Goal: Information Seeking & Learning: Check status

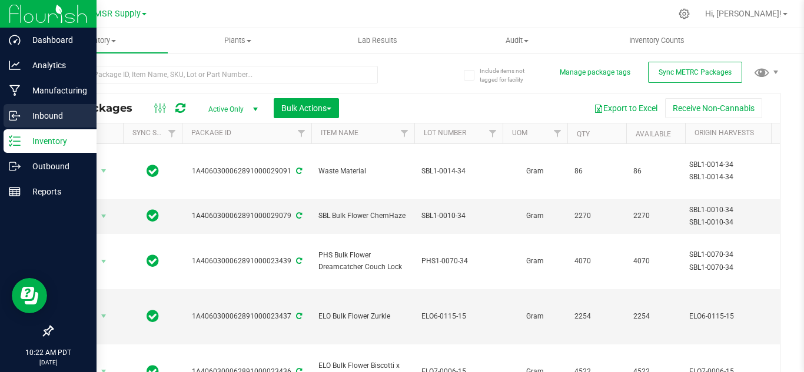
click at [57, 116] on p "Inbound" at bounding box center [56, 116] width 71 height 14
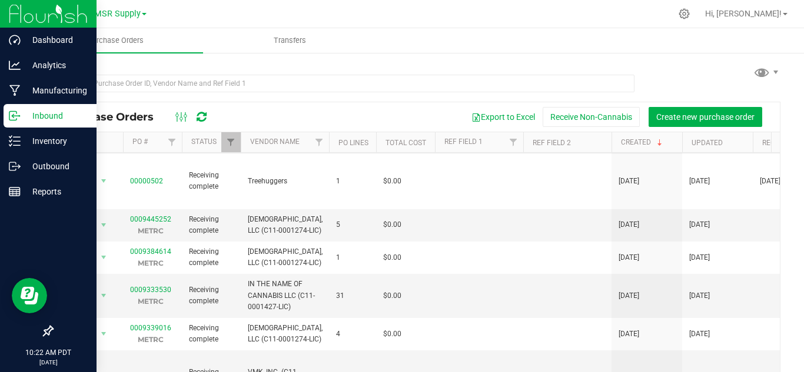
scroll to position [412, 0]
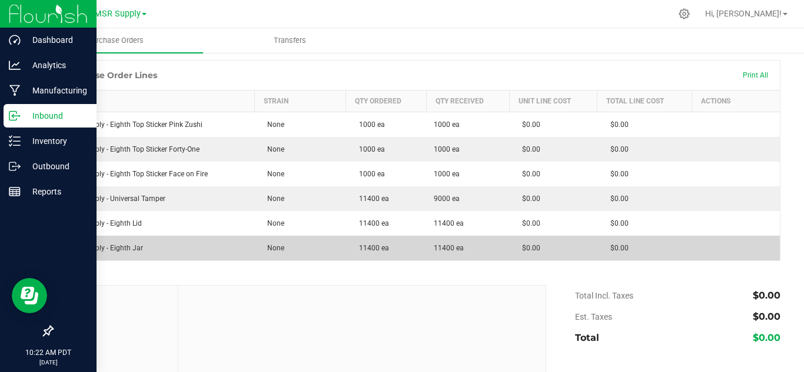
scroll to position [118, 0]
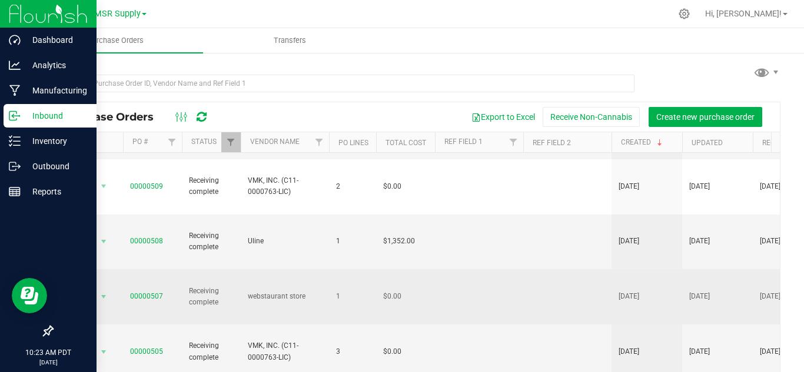
scroll to position [118, 0]
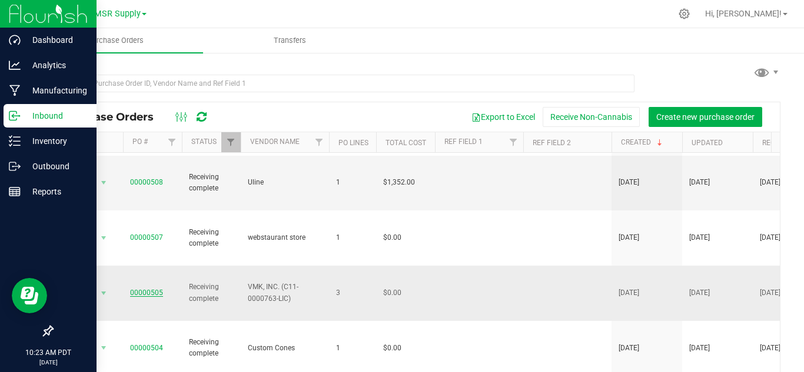
click at [136, 289] on link "00000505" at bounding box center [146, 293] width 33 height 8
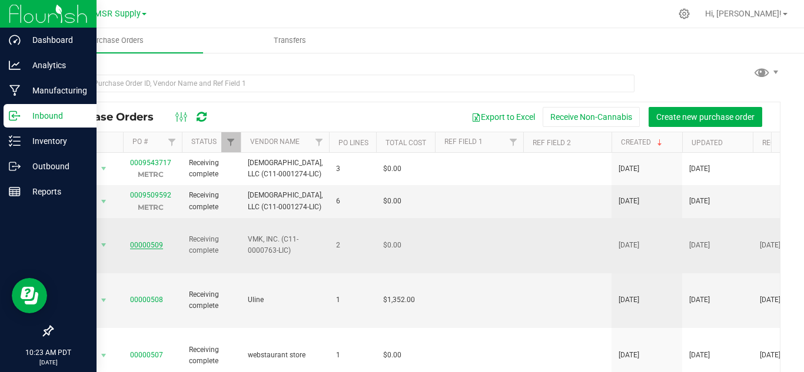
click at [144, 241] on link "00000509" at bounding box center [146, 245] width 33 height 8
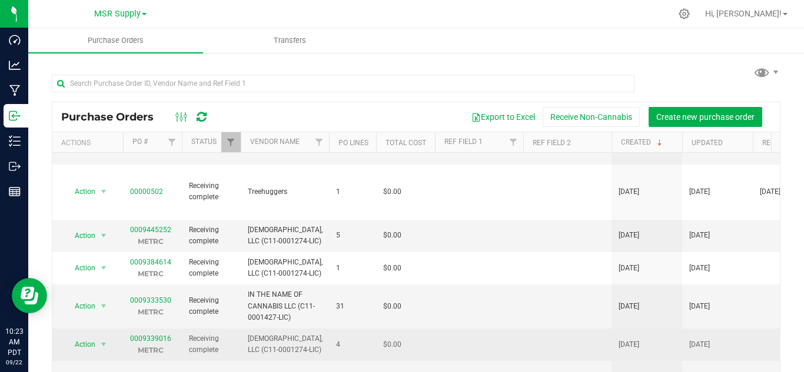
scroll to position [412, 0]
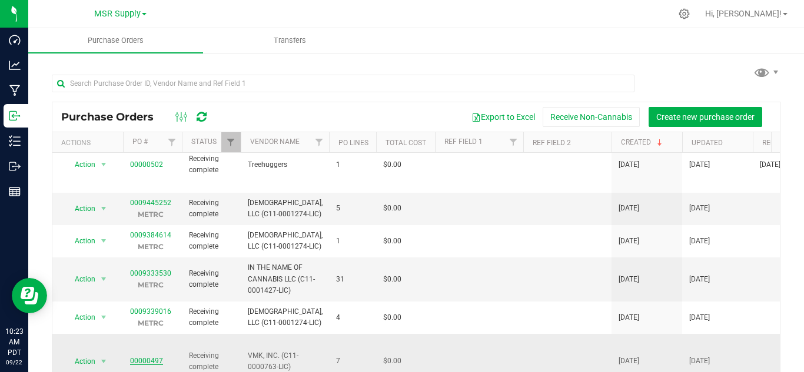
click at [154, 357] on link "00000497" at bounding box center [146, 361] width 33 height 8
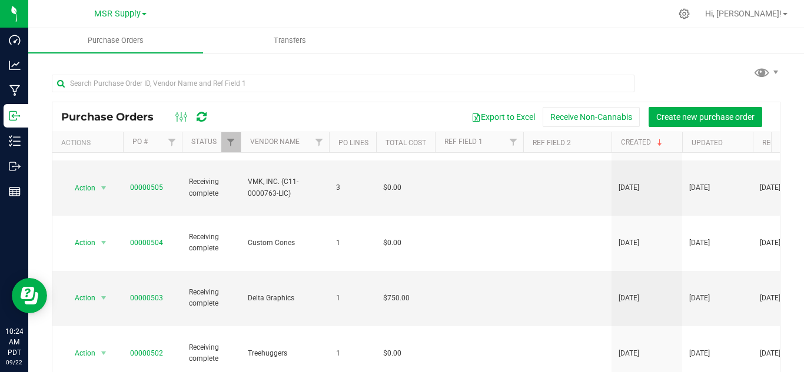
scroll to position [353, 0]
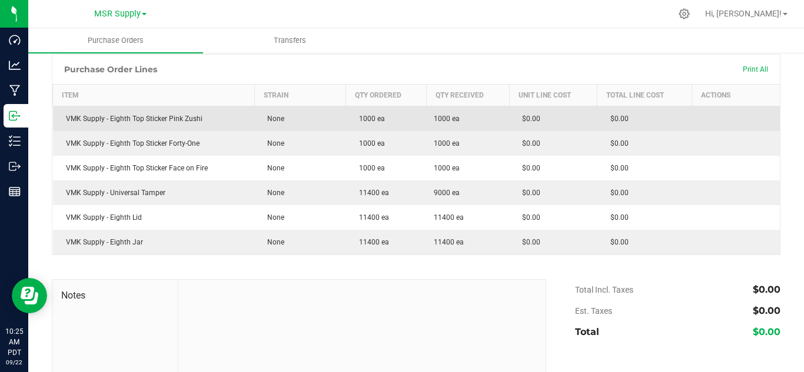
scroll to position [118, 0]
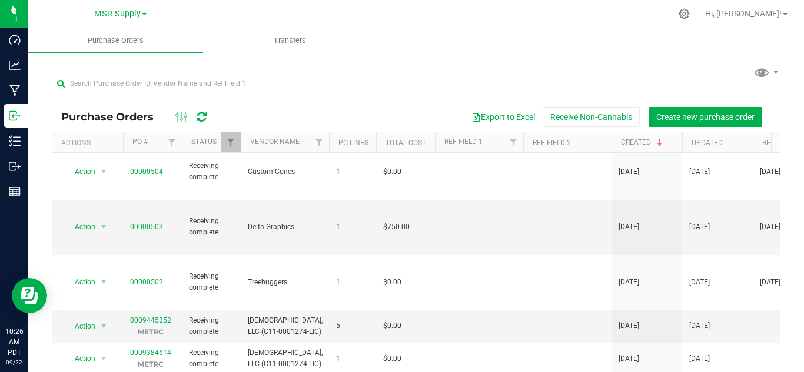
scroll to position [353, 0]
